Goal: Transaction & Acquisition: Purchase product/service

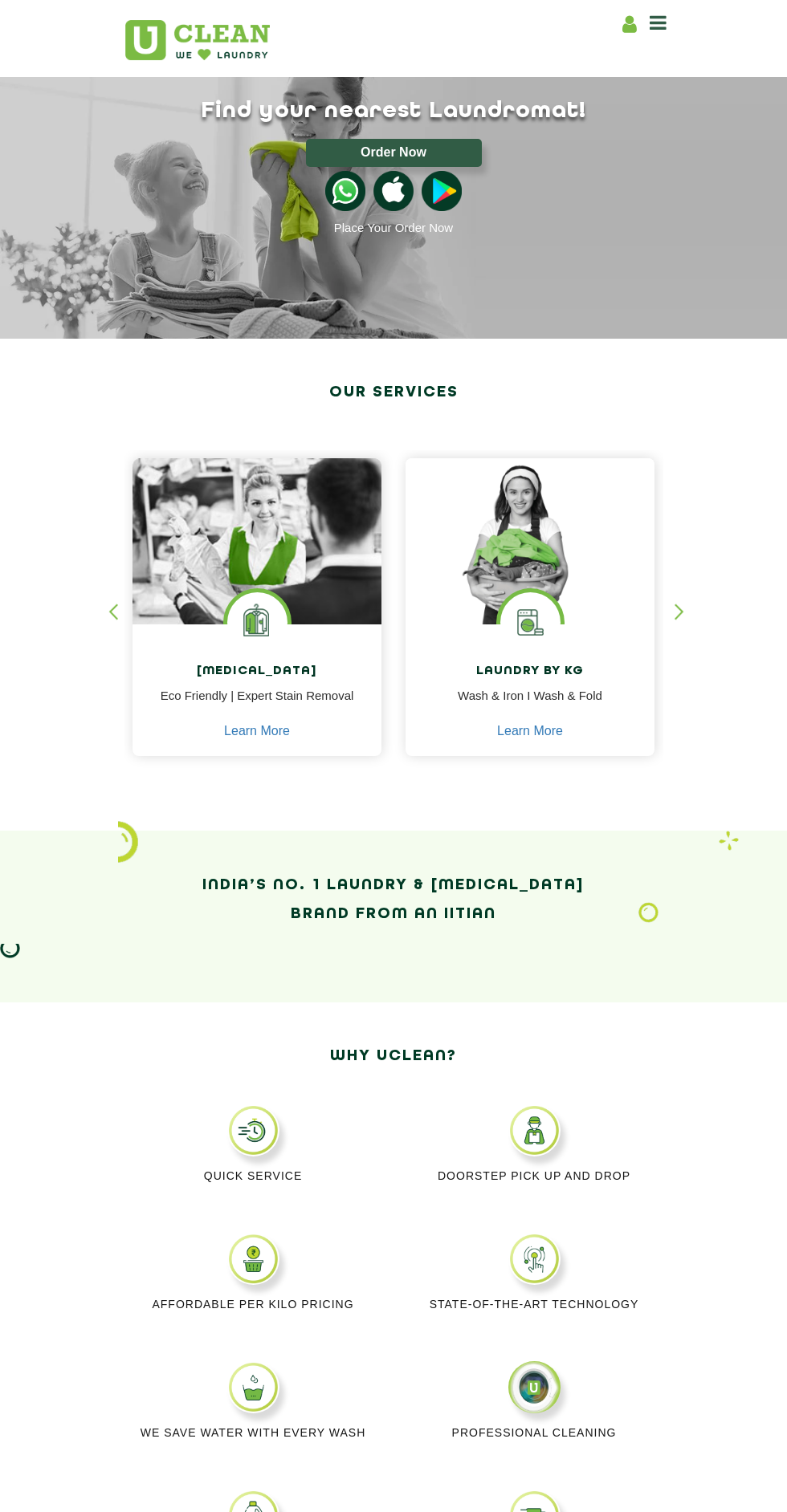
click at [433, 162] on button "Order Now" at bounding box center [393, 153] width 176 height 28
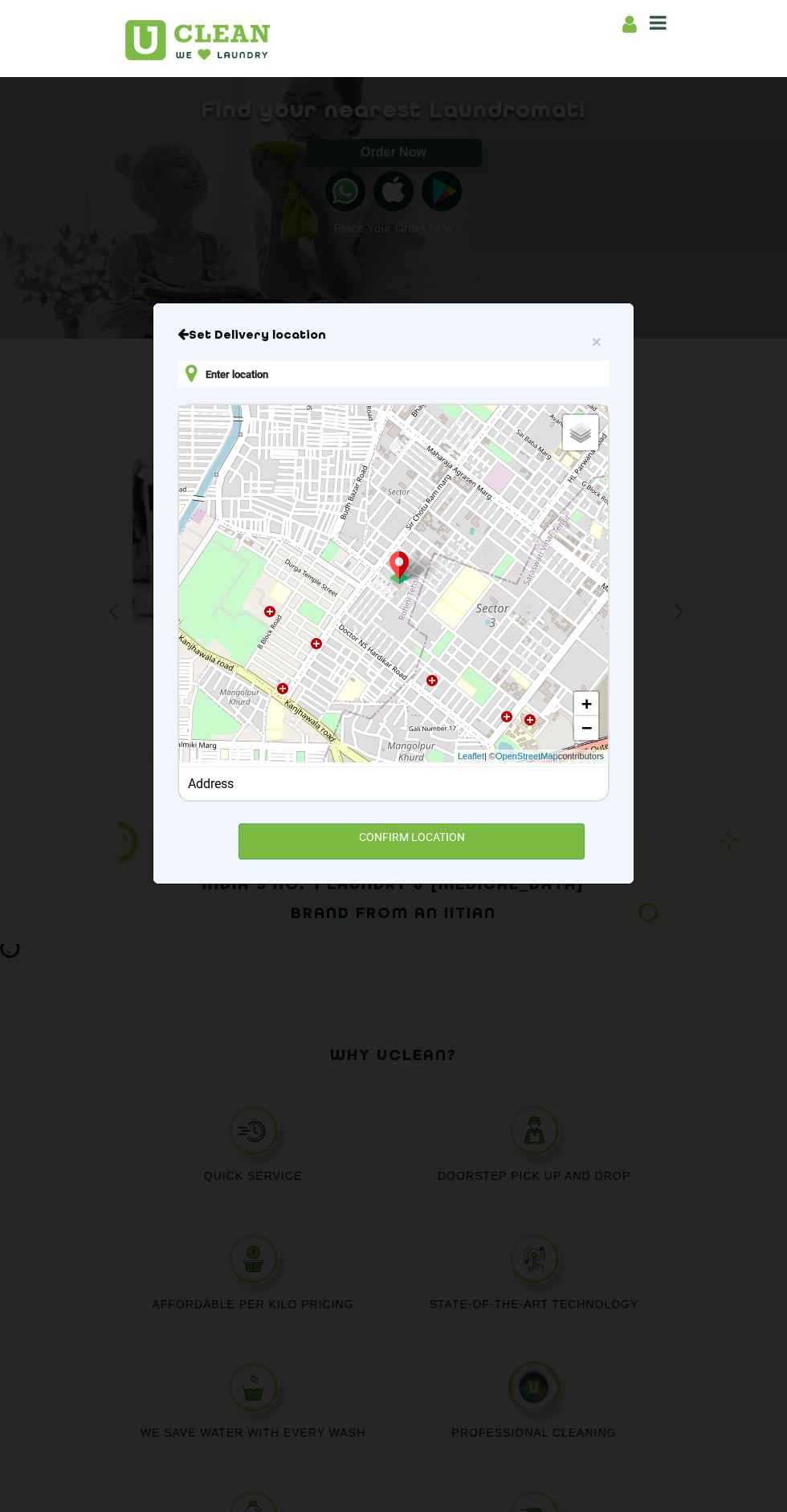
click at [0, 0] on span "Default" at bounding box center [0, 0] width 0 height 0
click at [0, 0] on input "Default" at bounding box center [0, 0] width 0 height 0
click at [552, 434] on input "Default" at bounding box center [547, 429] width 10 height 10
click at [581, 717] on link "+" at bounding box center [586, 704] width 24 height 24
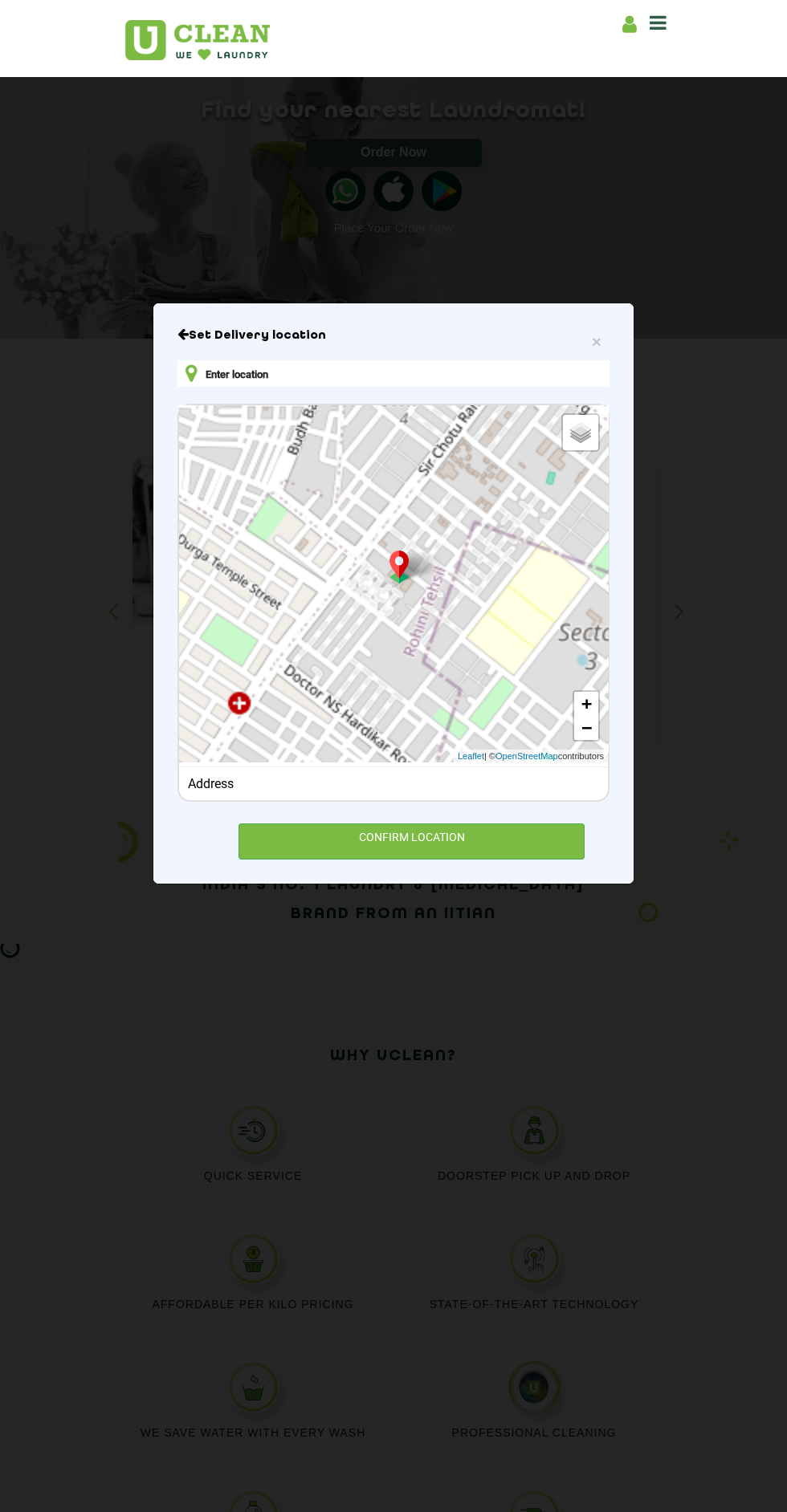
click at [586, 717] on link "+" at bounding box center [586, 704] width 24 height 24
click at [587, 717] on link "+" at bounding box center [586, 704] width 24 height 24
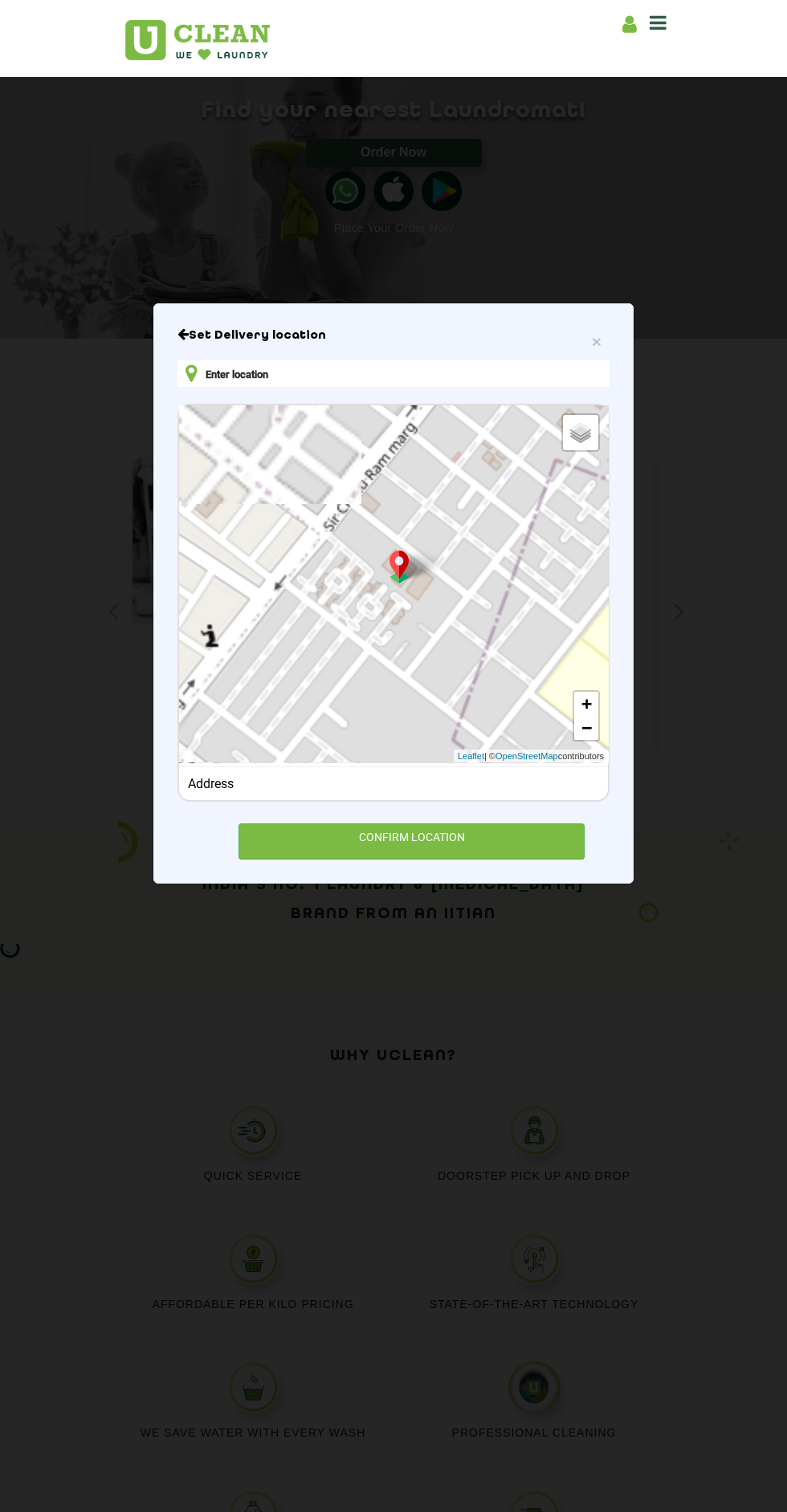
click at [587, 717] on link "+" at bounding box center [586, 704] width 24 height 24
click at [585, 717] on link "+" at bounding box center [586, 704] width 24 height 24
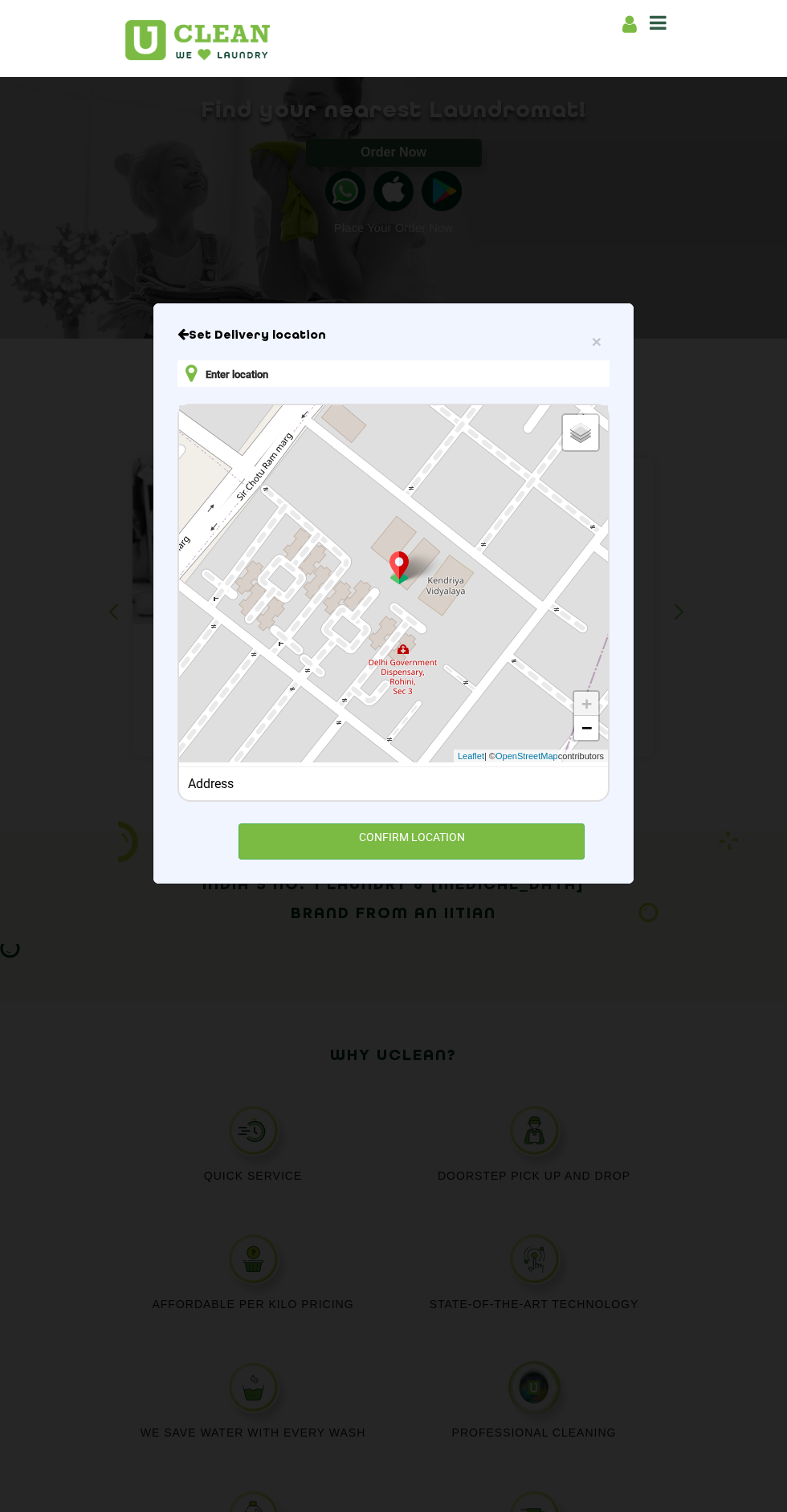
click at [512, 387] on input "text" at bounding box center [393, 373] width 432 height 26
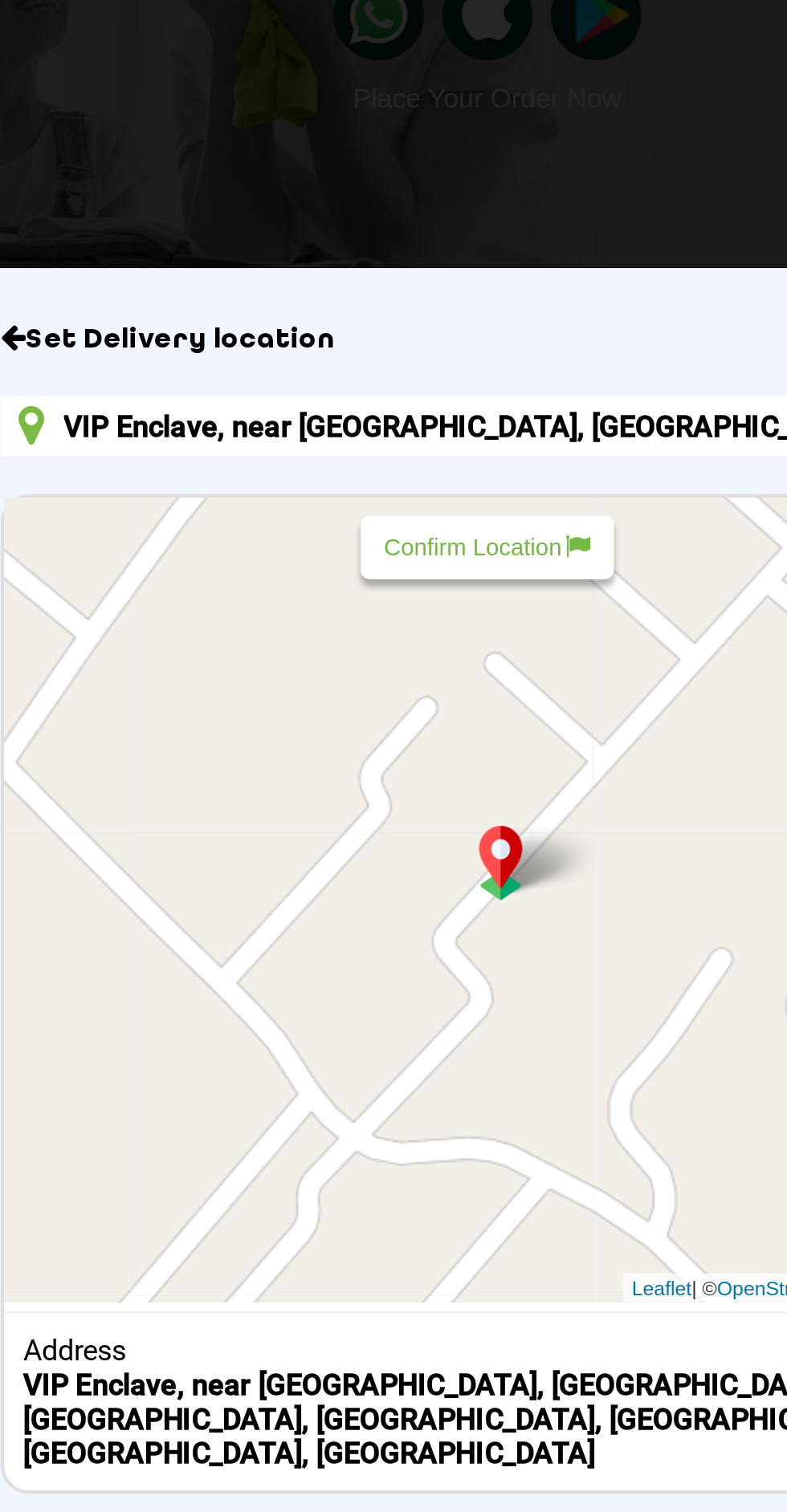
click at [398, 442] on div "Confirm Location" at bounding box center [394, 428] width 113 height 28
type input "7XQM+58Q, Kailashpur Road, near Guatam Kund Mandir, Gangotri Vihar, Chandrabani…"
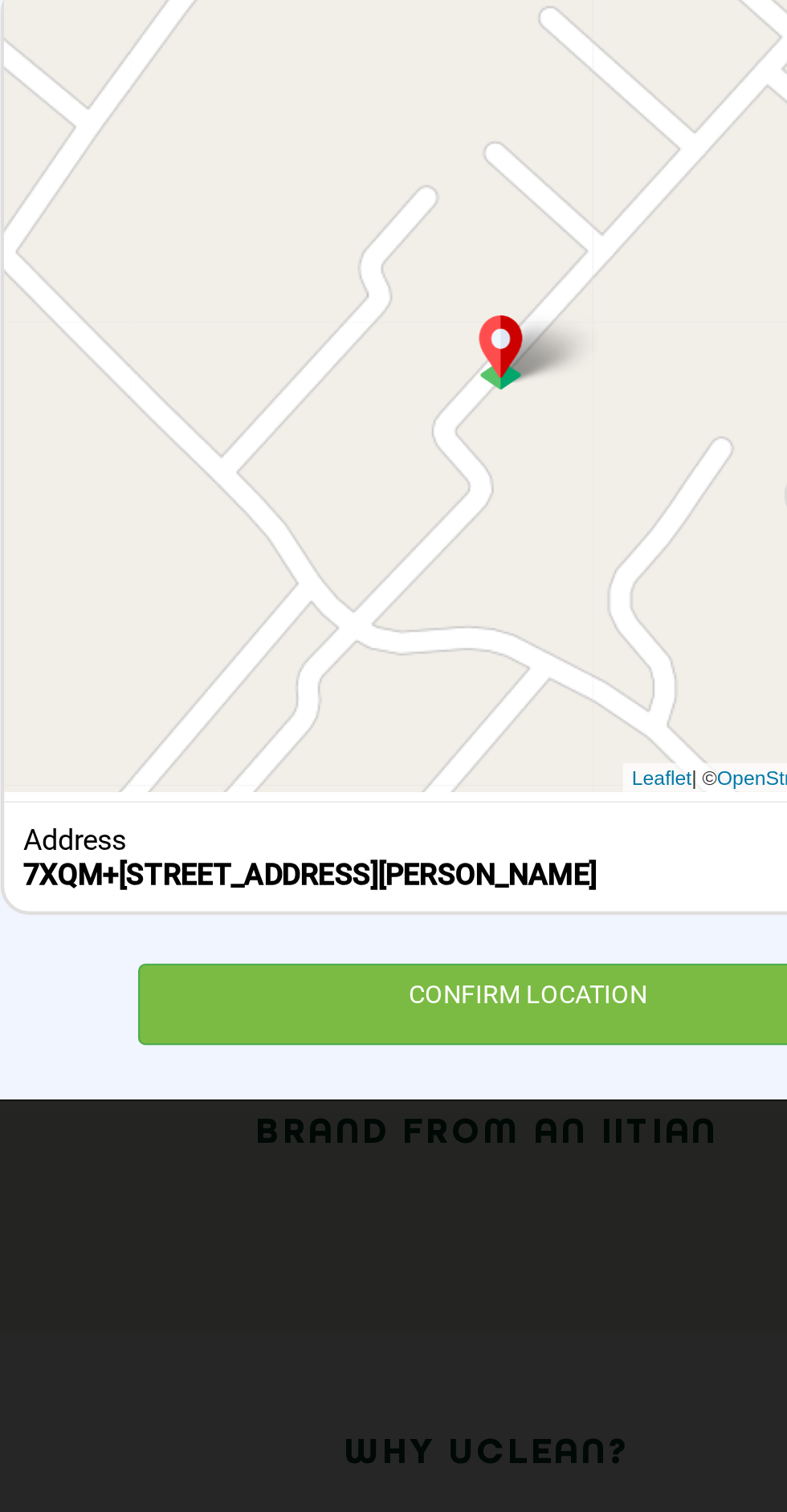
click at [448, 875] on div "CONFIRM LOCATION" at bounding box center [412, 857] width 346 height 36
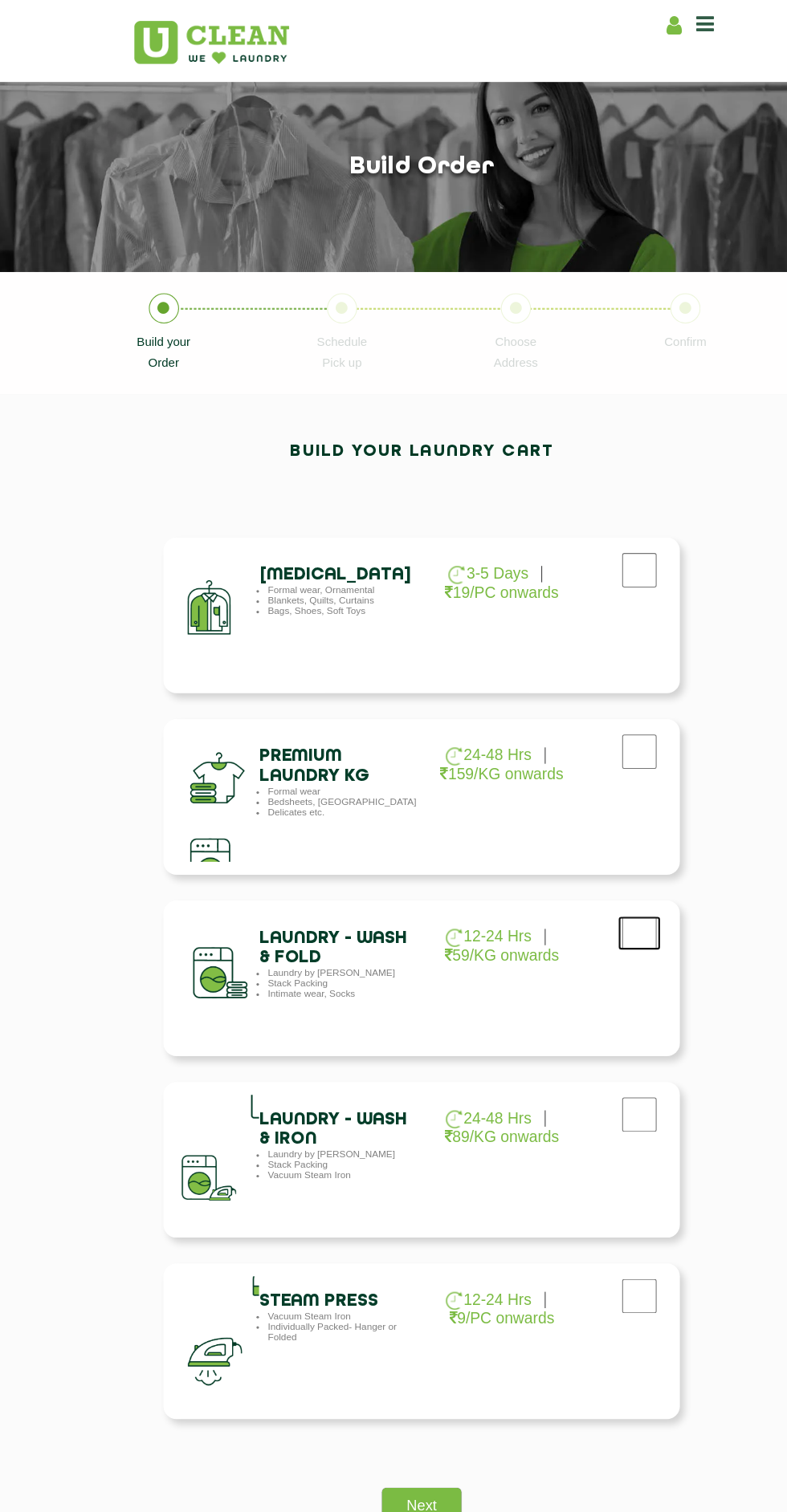
click at [586, 872] on input "checkbox" at bounding box center [596, 872] width 40 height 32
checkbox input "true"
click at [415, 1393] on link "Next" at bounding box center [393, 1420] width 73 height 60
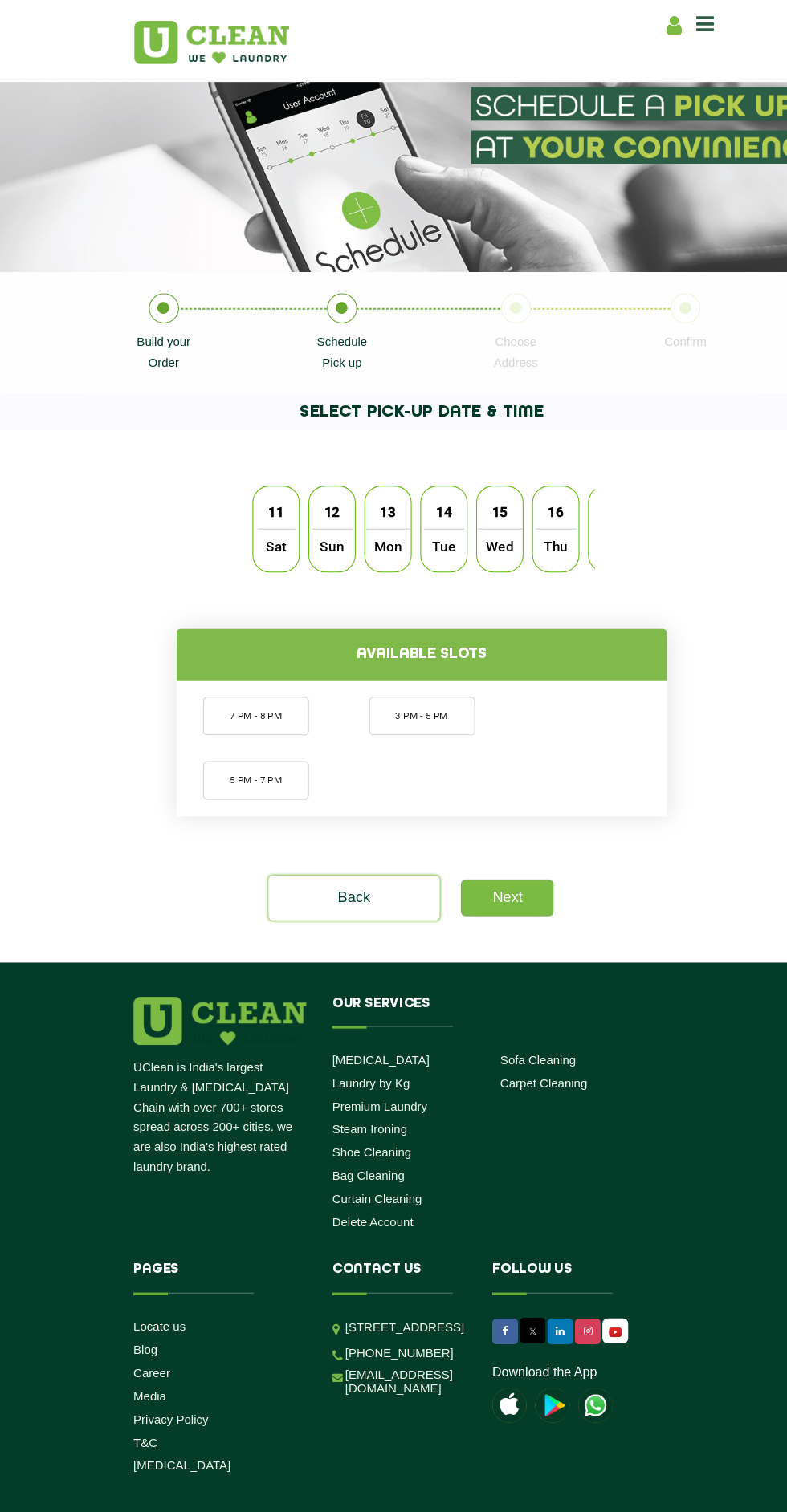
click at [257, 511] on span "Sat" at bounding box center [258, 511] width 36 height 32
click at [251, 663] on li "7 PM - 8 PM" at bounding box center [238, 669] width 99 height 36
click at [407, 674] on li "3 PM - 5 PM" at bounding box center [393, 669] width 99 height 36
click at [487, 839] on link "Next" at bounding box center [473, 839] width 86 height 34
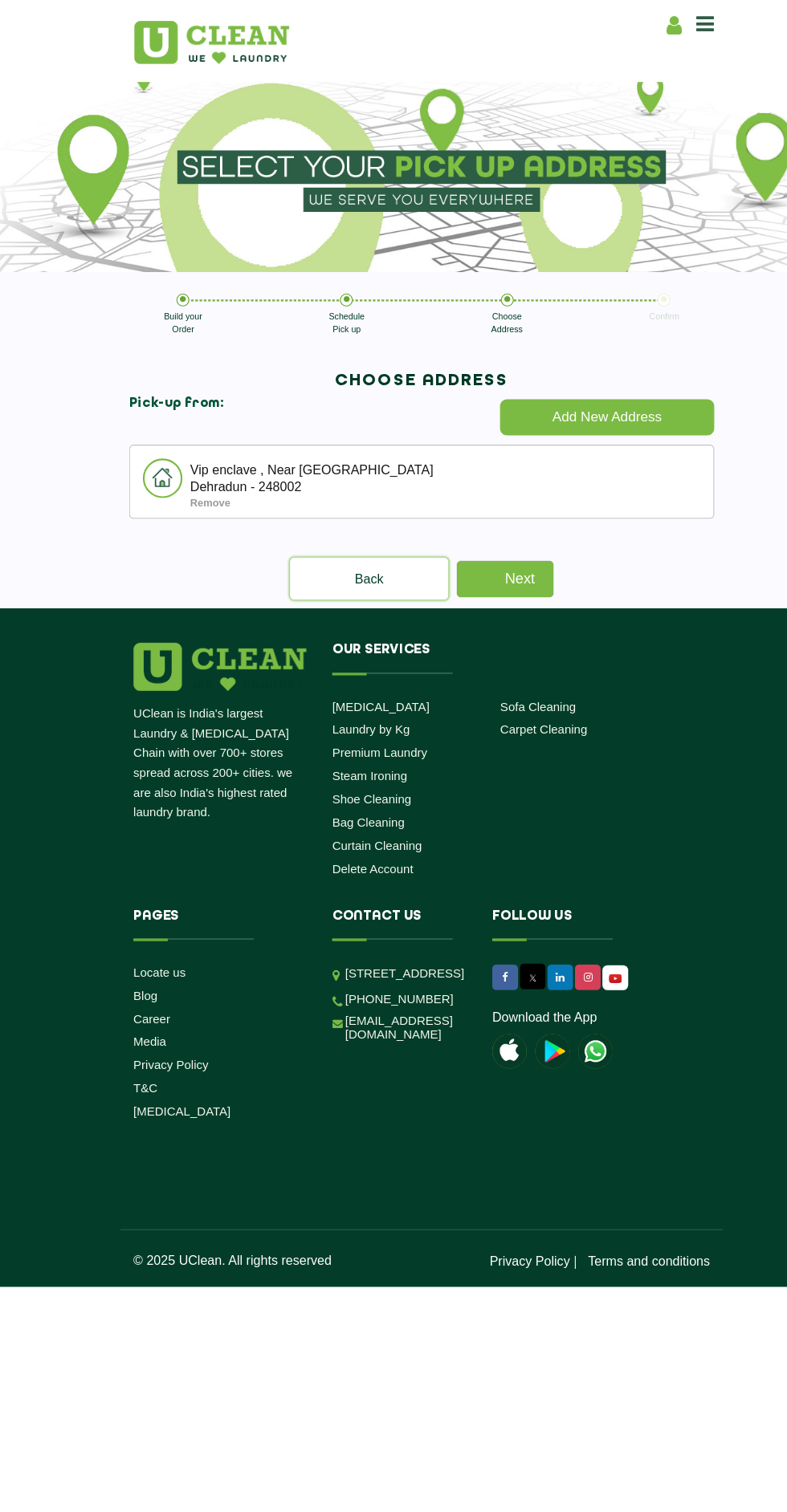
click at [485, 541] on link "Next" at bounding box center [471, 541] width 90 height 34
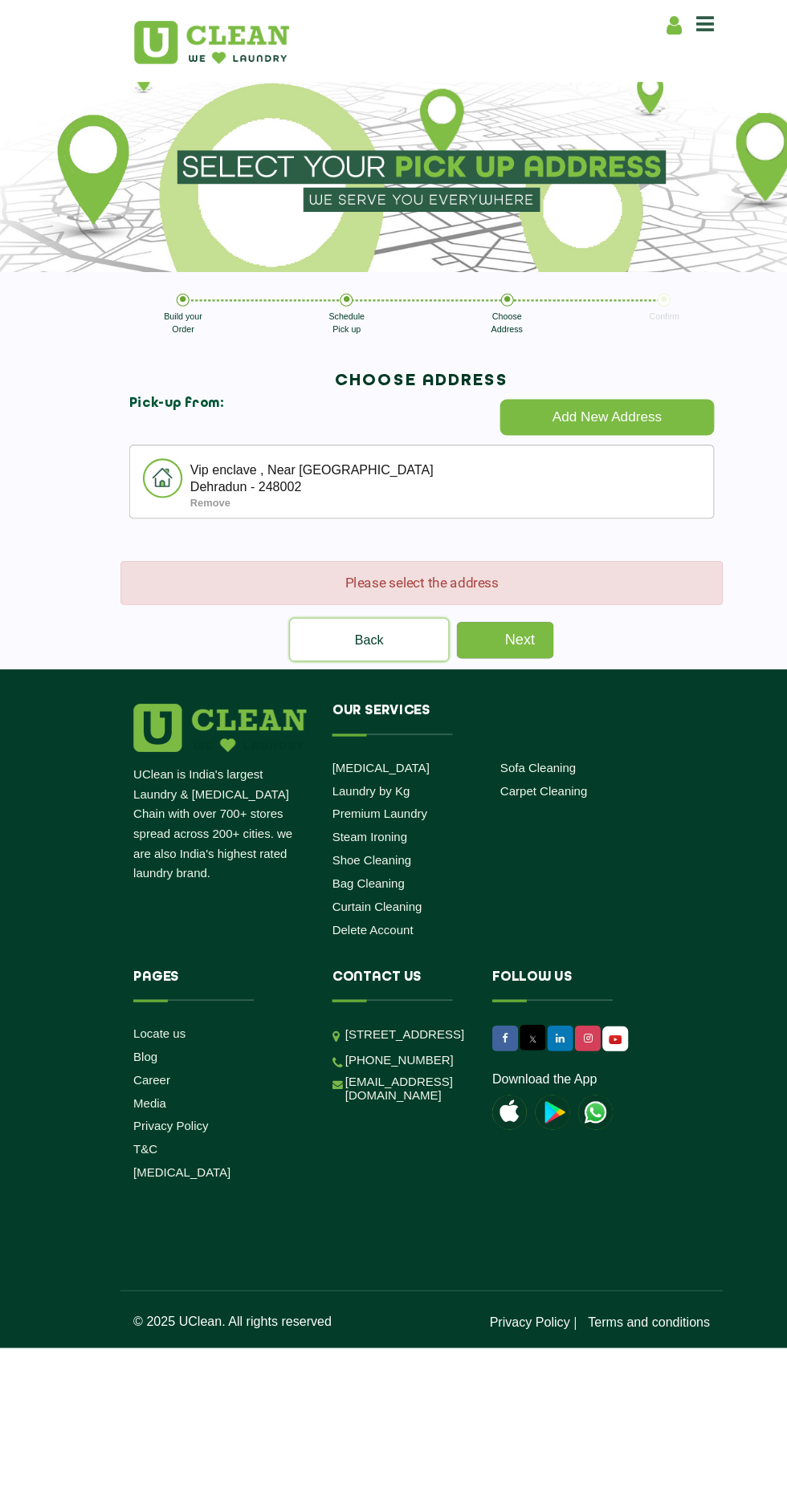
click at [490, 471] on div "Remove" at bounding box center [421, 470] width 488 height 11
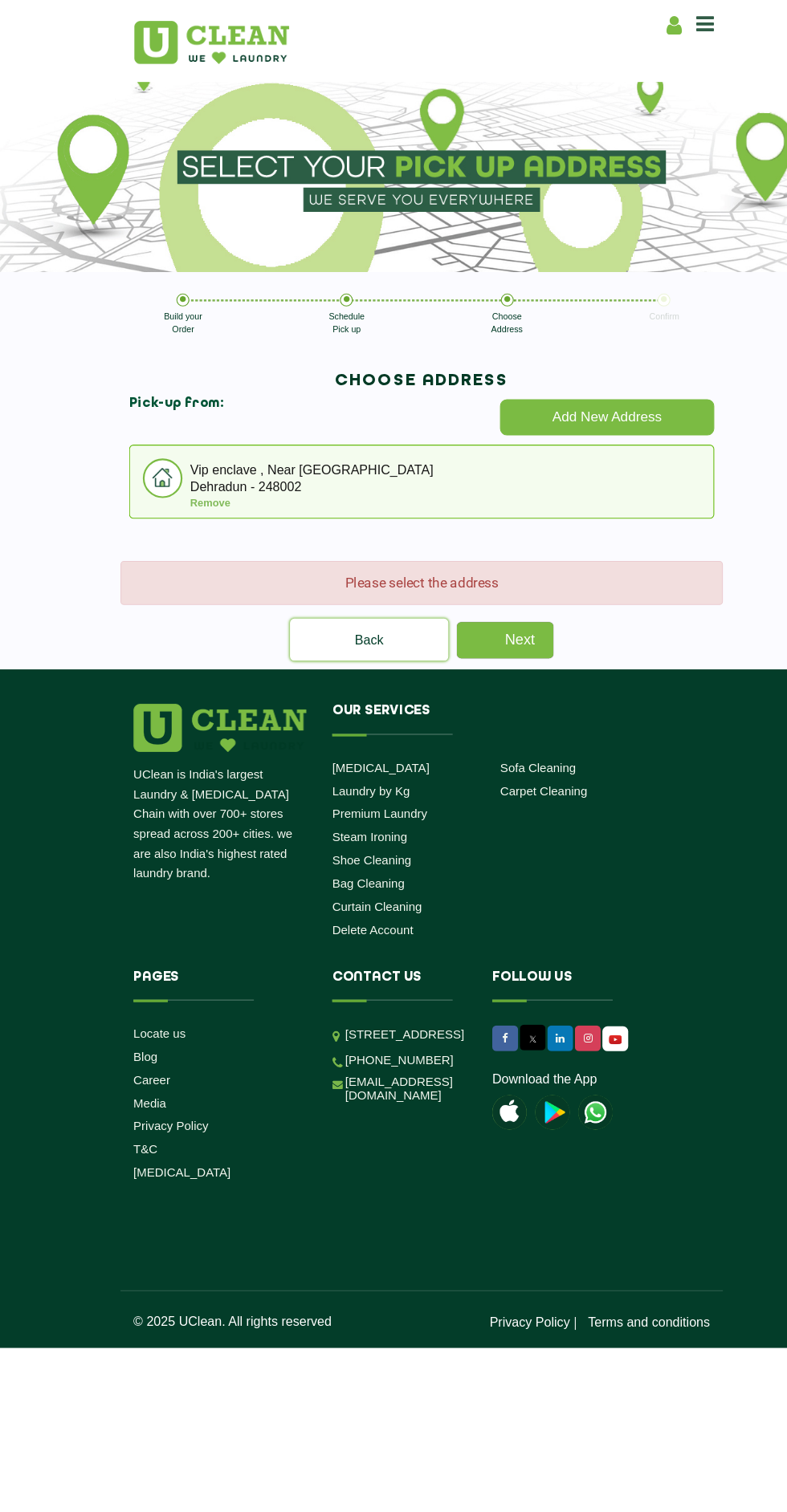
click at [491, 595] on link "Next" at bounding box center [471, 598] width 90 height 34
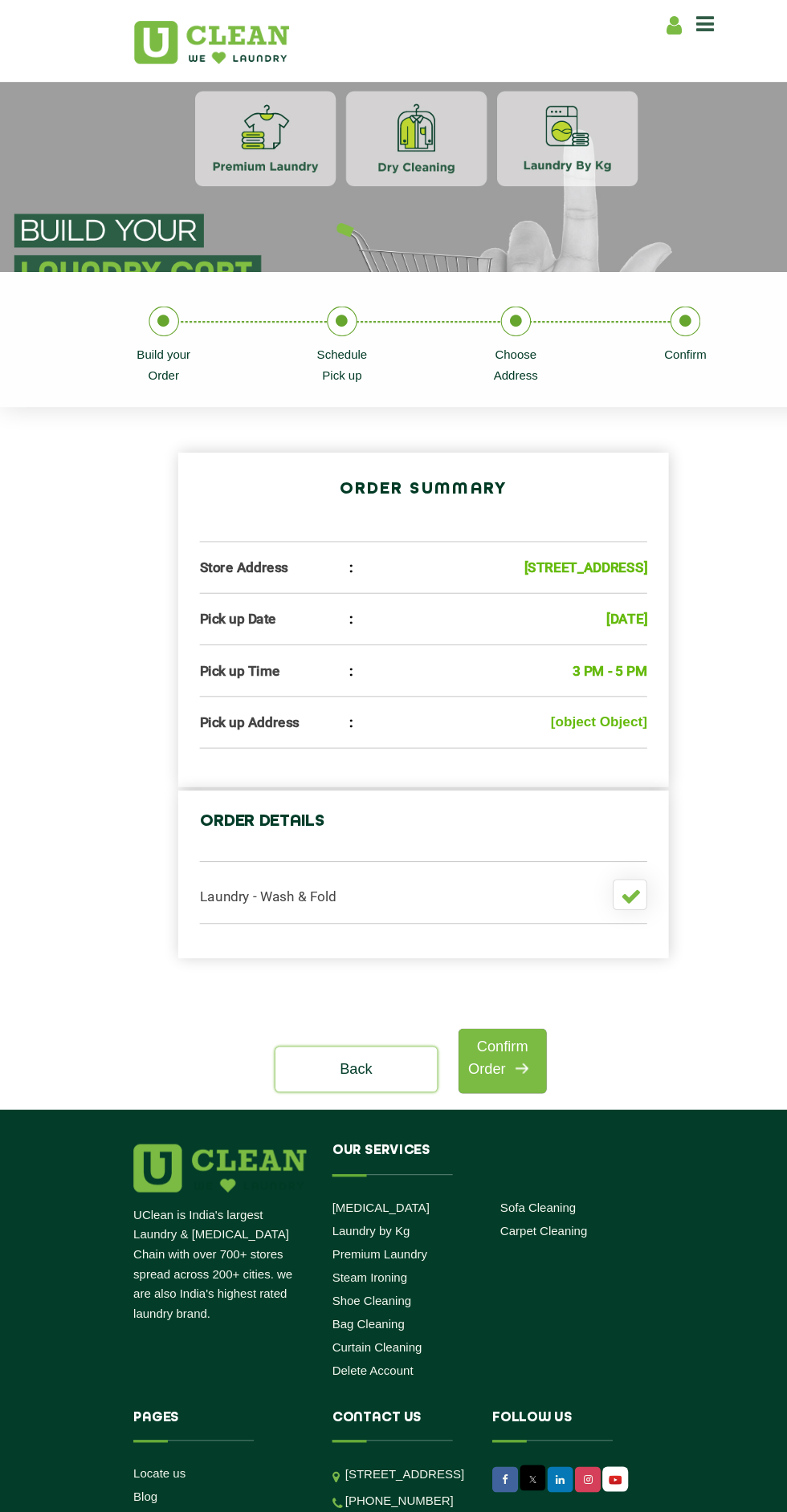
click at [487, 1021] on link "Confirm Order" at bounding box center [468, 991] width 82 height 60
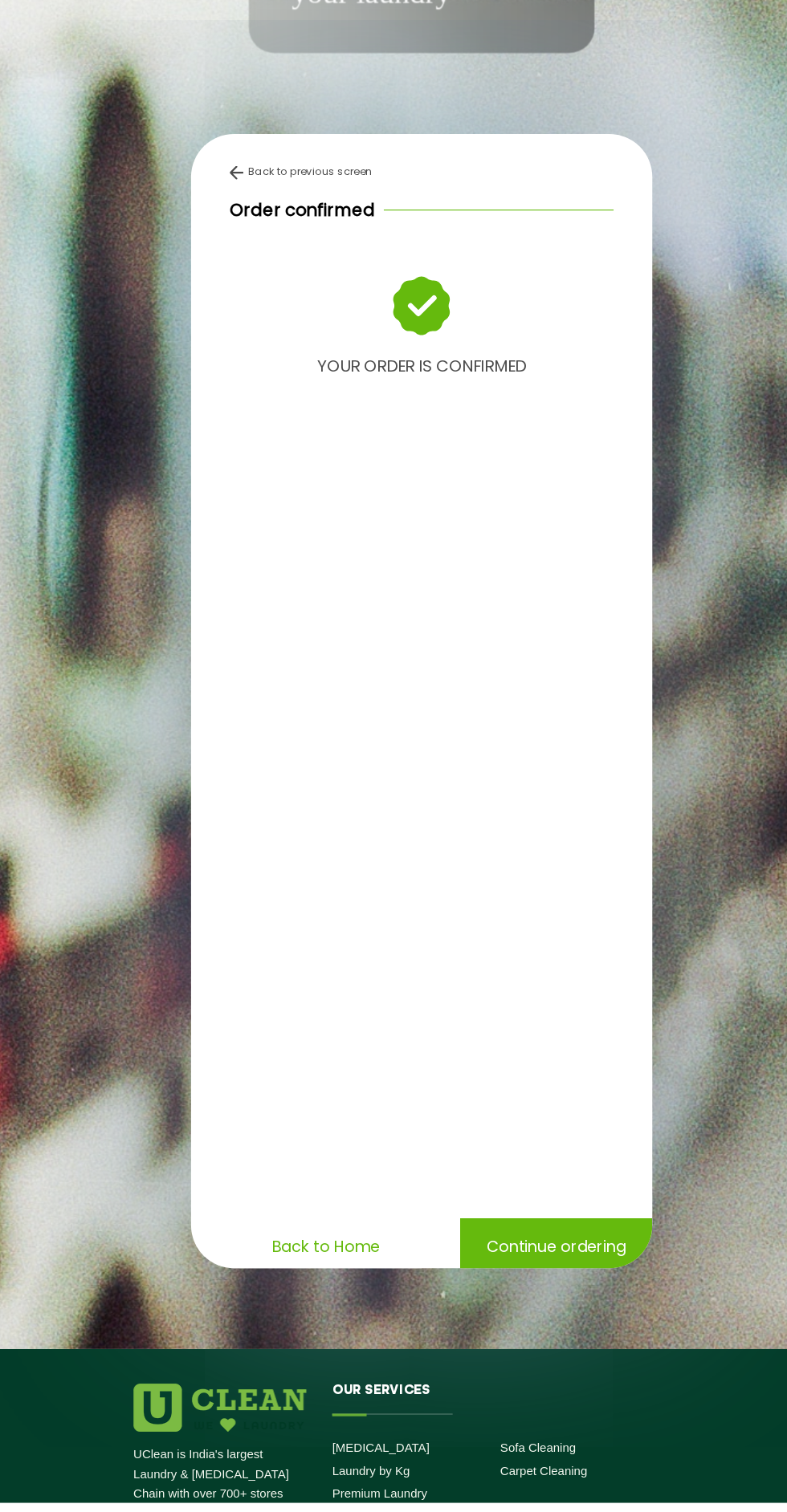
scroll to position [348, 0]
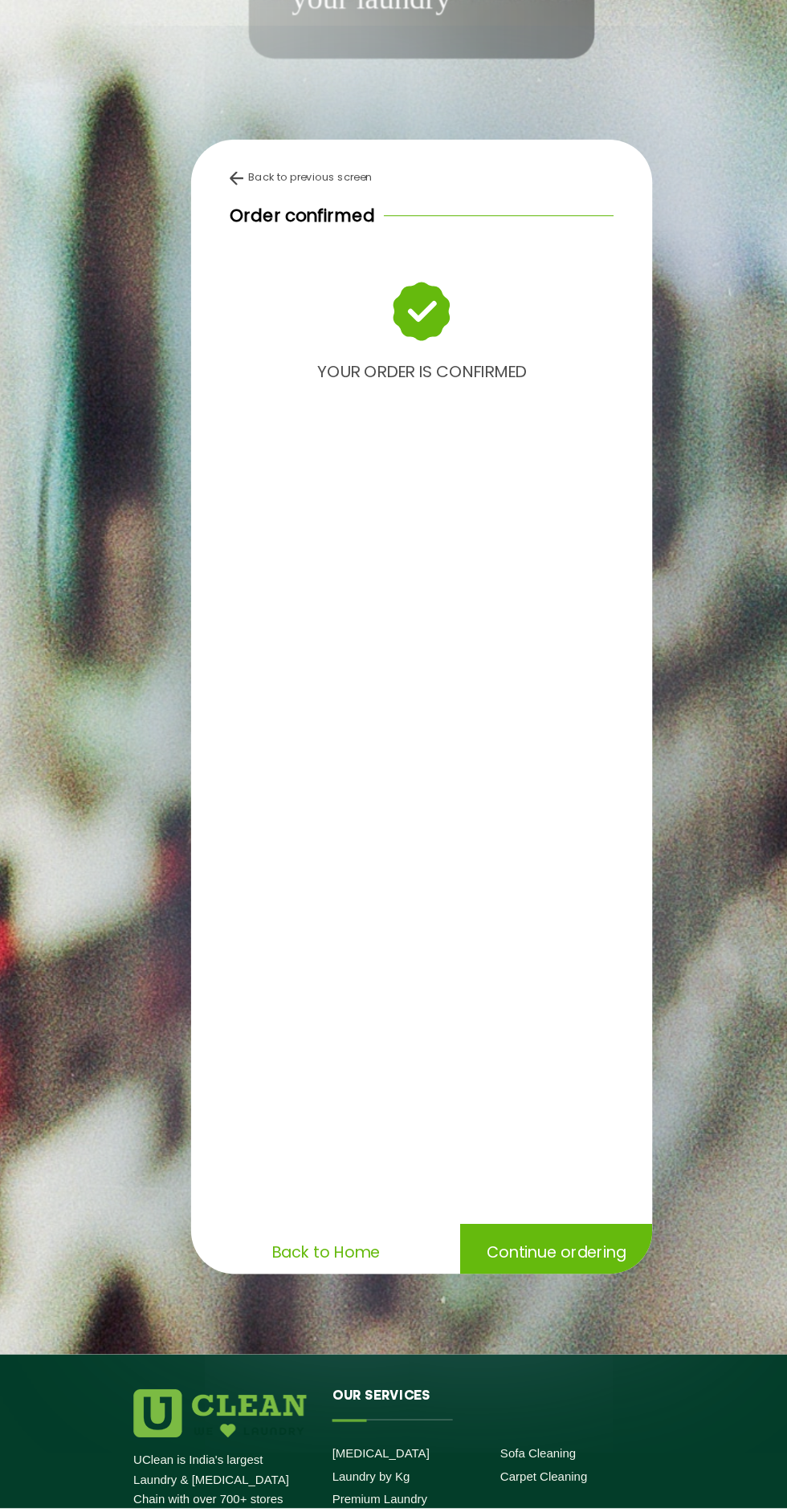
click at [339, 1287] on p "Back to Home" at bounding box center [304, 1273] width 101 height 28
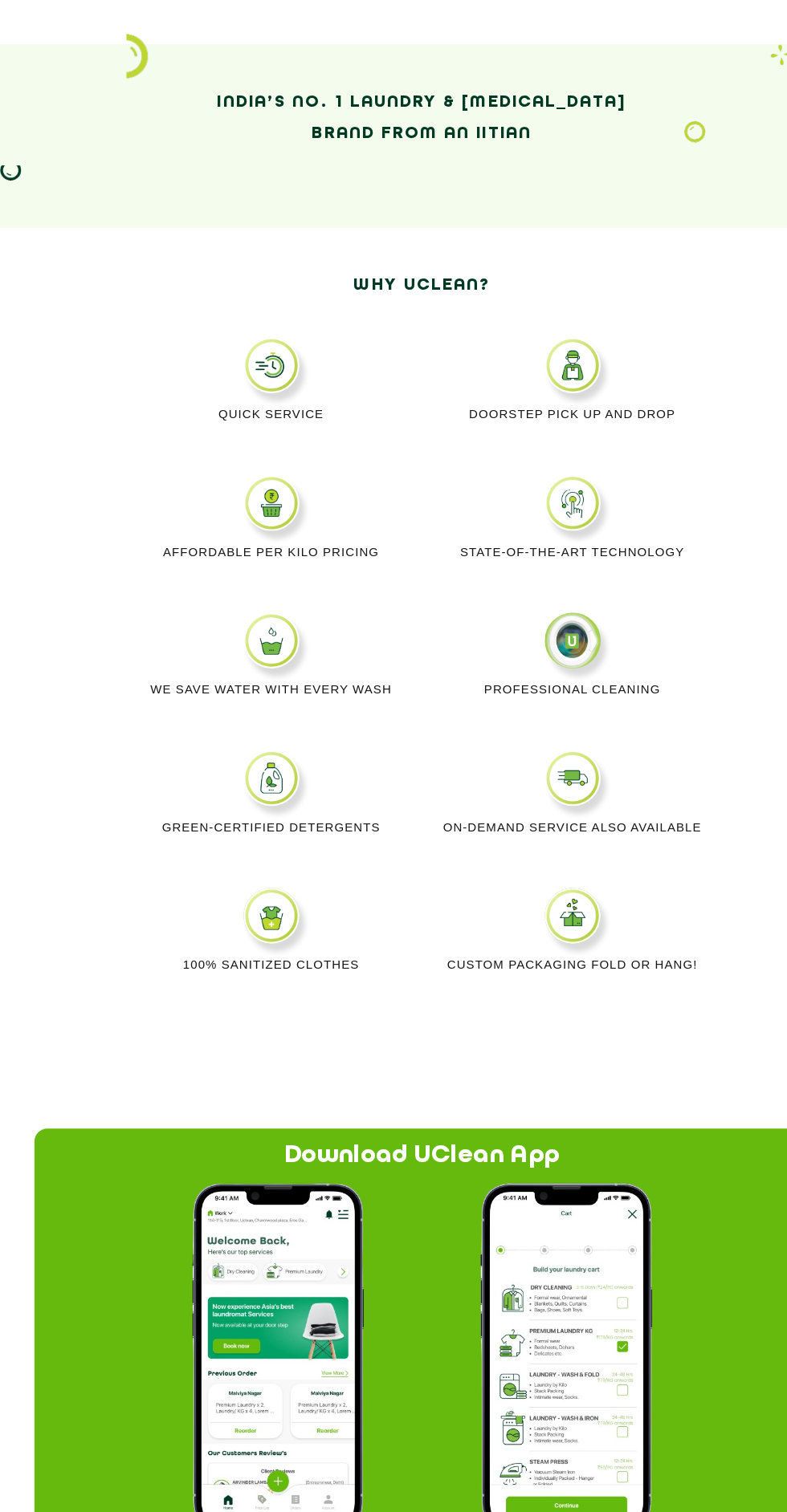
scroll to position [471, 0]
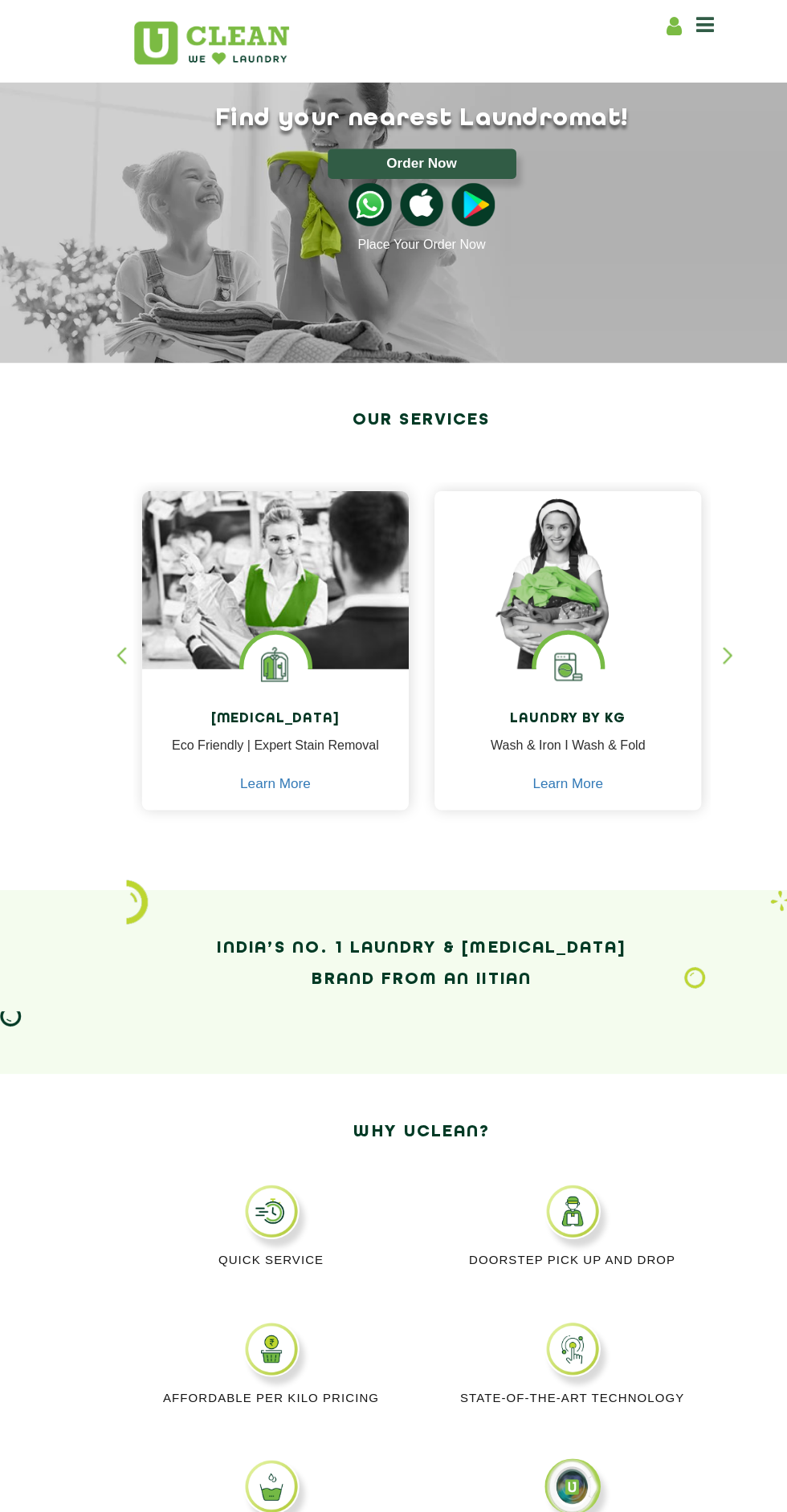
click at [658, 24] on icon at bounding box center [658, 23] width 17 height 19
